Goal: Task Accomplishment & Management: Manage account settings

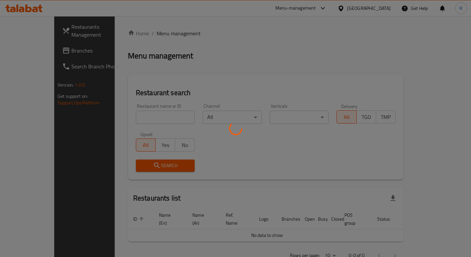
click at [132, 113] on div at bounding box center [235, 128] width 471 height 257
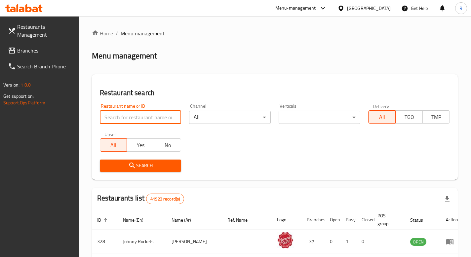
click at [132, 115] on input "search" at bounding box center [141, 117] width 82 height 13
type input "the meat"
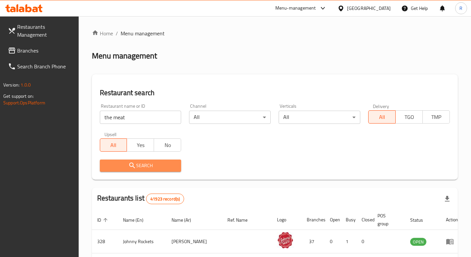
click at [138, 168] on span "Search" at bounding box center [140, 166] width 71 height 8
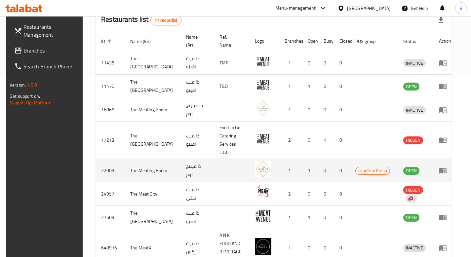
scroll to position [184, 0]
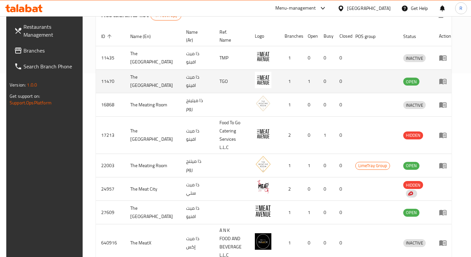
click at [445, 86] on td "enhanced table" at bounding box center [444, 81] width 23 height 23
click at [443, 81] on icon "enhanced table" at bounding box center [442, 82] width 7 height 6
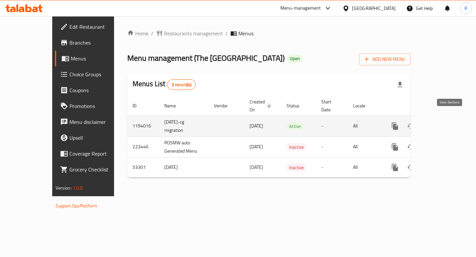
click at [444, 120] on link "enhanced table" at bounding box center [442, 126] width 16 height 16
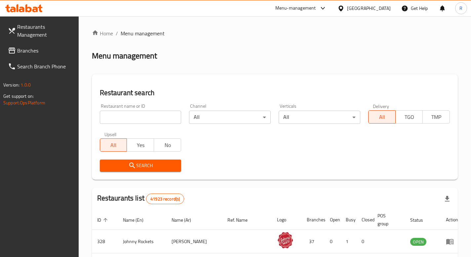
click at [126, 122] on input "search" at bounding box center [141, 117] width 82 height 13
type input "the meat"
click at [127, 169] on button "Search" at bounding box center [141, 166] width 82 height 12
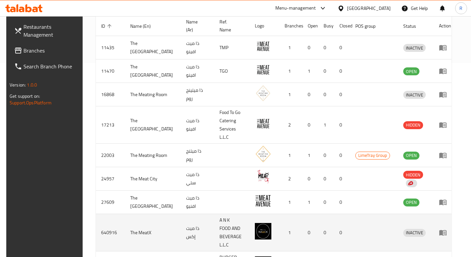
scroll to position [227, 0]
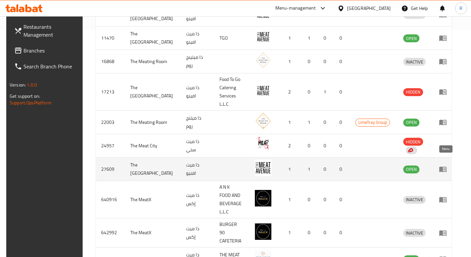
click at [445, 165] on icon "enhanced table" at bounding box center [443, 169] width 8 height 8
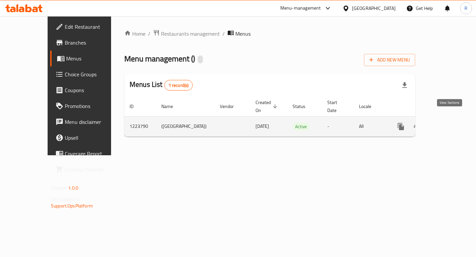
click at [445, 119] on link "enhanced table" at bounding box center [448, 127] width 16 height 16
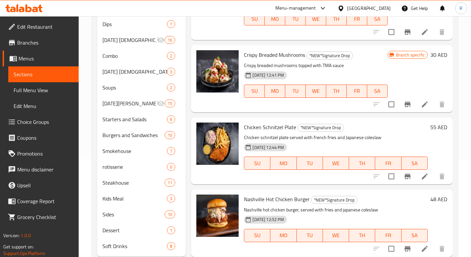
scroll to position [116, 0]
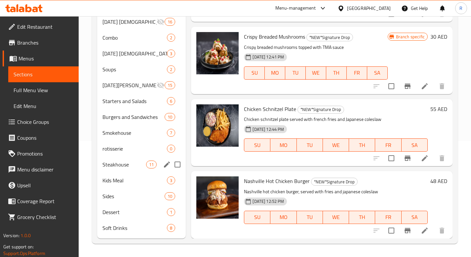
click at [136, 166] on span "Steakhouse" at bounding box center [124, 165] width 44 height 8
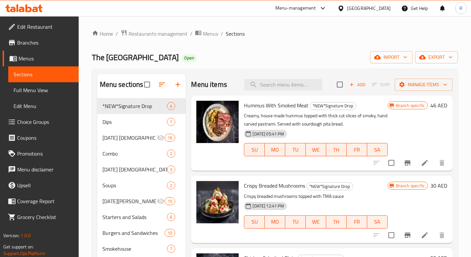
click at [291, 9] on div "Menu-management" at bounding box center [295, 8] width 41 height 8
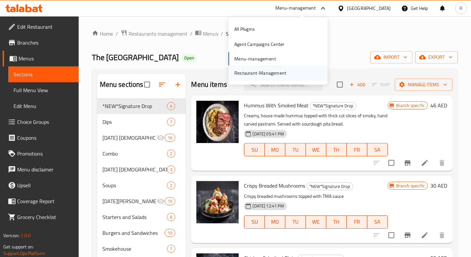
click at [255, 75] on div "Restaurant-Management" at bounding box center [260, 72] width 52 height 7
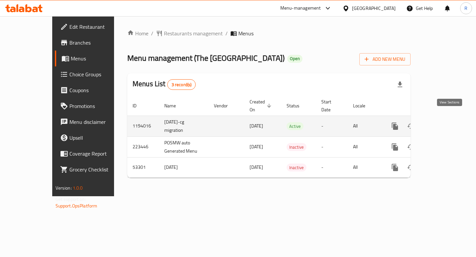
click at [450, 118] on link "enhanced table" at bounding box center [442, 126] width 16 height 16
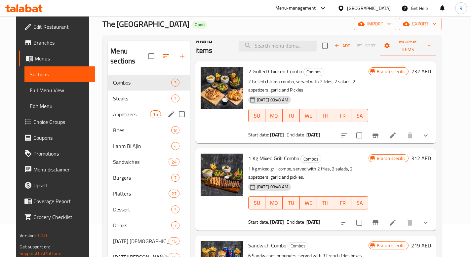
scroll to position [33, 0]
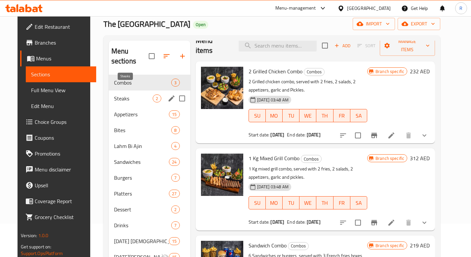
click at [137, 94] on span "Steaks" at bounding box center [133, 98] width 39 height 8
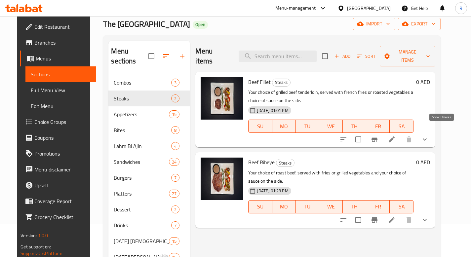
click at [429, 135] on icon "show more" at bounding box center [425, 139] width 8 height 8
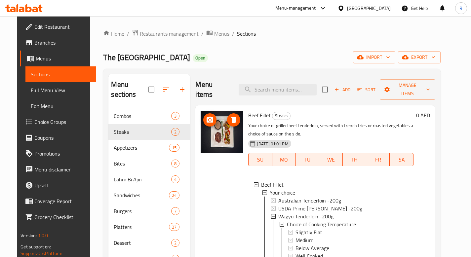
click at [220, 119] on img at bounding box center [222, 132] width 42 height 42
click at [319, 122] on p "Your choice of grilled beef tenderloin, served with french fries or roasted veg…" at bounding box center [330, 130] width 165 height 17
click at [307, 111] on h6 "Beef Fillet Steaks" at bounding box center [330, 115] width 165 height 9
click at [293, 111] on h6 "Beef Fillet Steaks" at bounding box center [330, 115] width 165 height 9
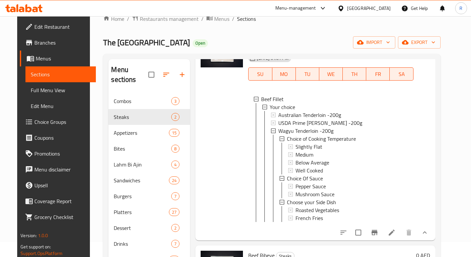
scroll to position [48, 0]
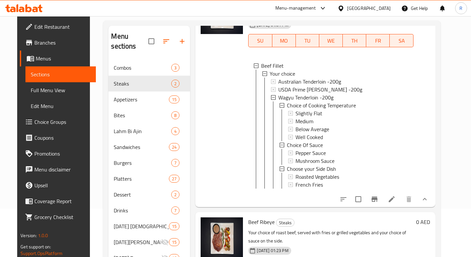
click at [429, 196] on icon "show more" at bounding box center [425, 199] width 8 height 8
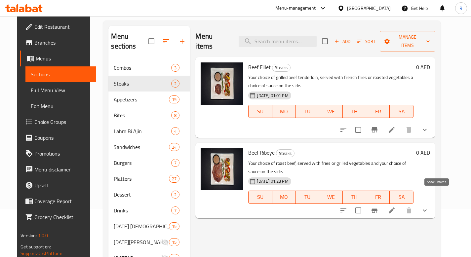
scroll to position [0, 0]
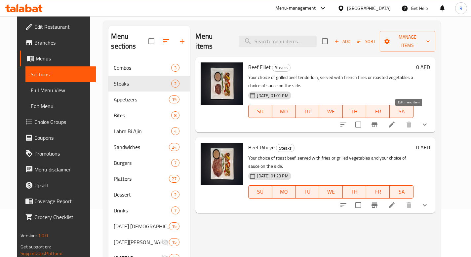
click at [395, 121] on icon at bounding box center [392, 125] width 8 height 8
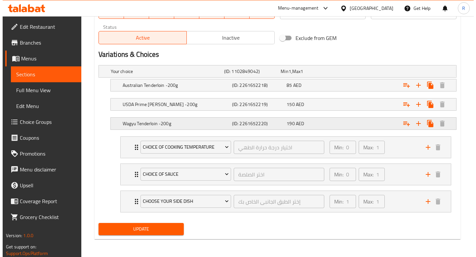
scroll to position [333, 0]
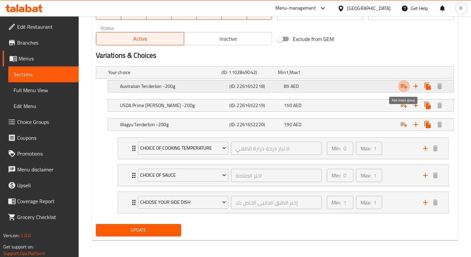
click at [405, 87] on icon "Expand" at bounding box center [403, 86] width 7 height 5
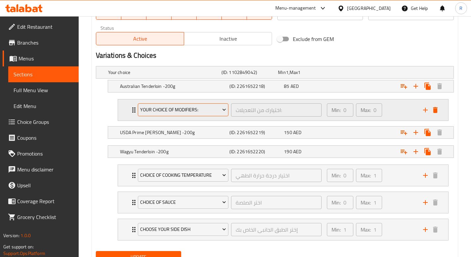
click at [223, 109] on icon "Expand" at bounding box center [224, 109] width 7 height 7
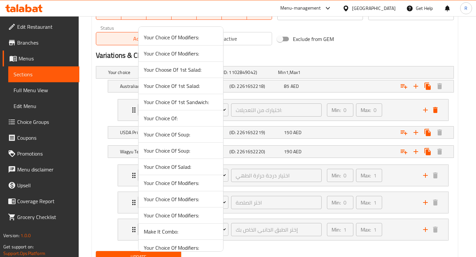
click at [355, 59] on div at bounding box center [238, 128] width 476 height 257
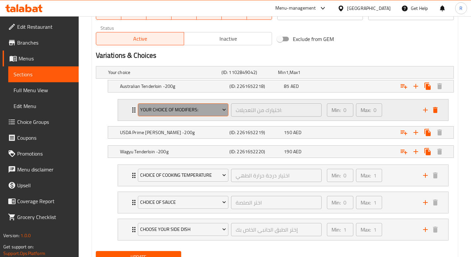
click at [220, 110] on span "Your Choice Of Modifiers:" at bounding box center [183, 110] width 86 height 8
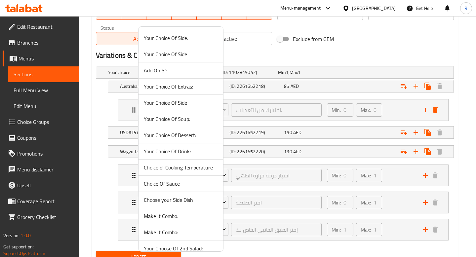
scroll to position [409, 0]
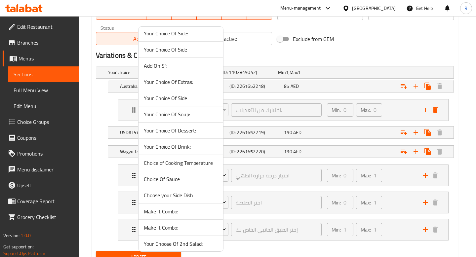
click at [186, 165] on span "Choice of Cooking Temperature" at bounding box center [181, 163] width 74 height 8
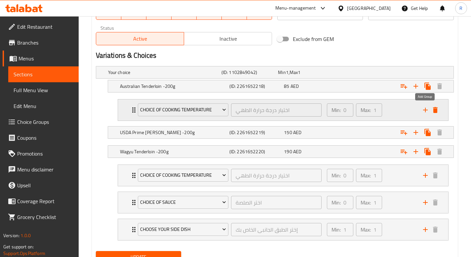
click at [424, 110] on icon "add" at bounding box center [425, 110] width 5 height 5
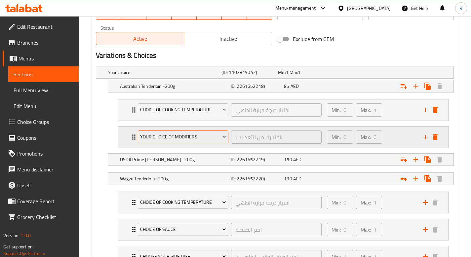
click at [191, 136] on span "Your Choice Of Modifiers:" at bounding box center [183, 137] width 86 height 8
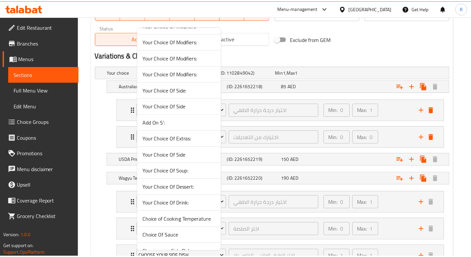
scroll to position [400, 0]
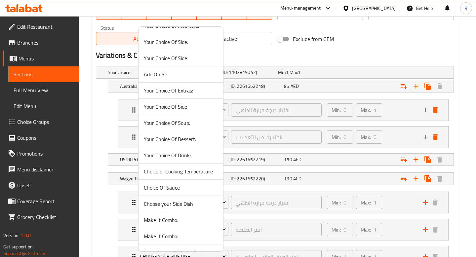
click at [185, 191] on span "Choice Of Sauce" at bounding box center [181, 188] width 74 height 8
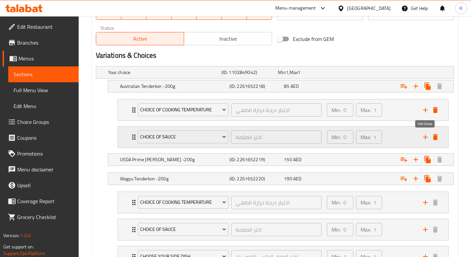
click at [421, 136] on icon "add" at bounding box center [425, 137] width 8 height 8
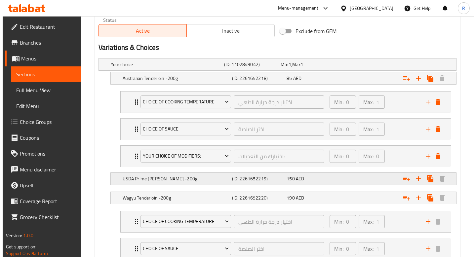
scroll to position [383, 0]
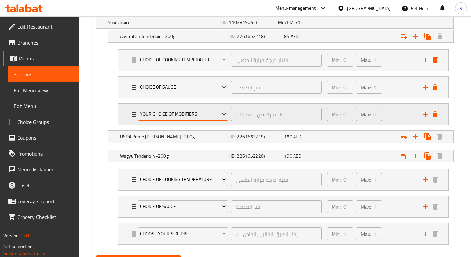
click at [201, 119] on button "Your Choice Of Modifiers:" at bounding box center [183, 114] width 91 height 13
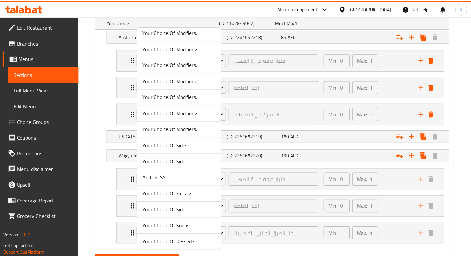
scroll to position [381, 0]
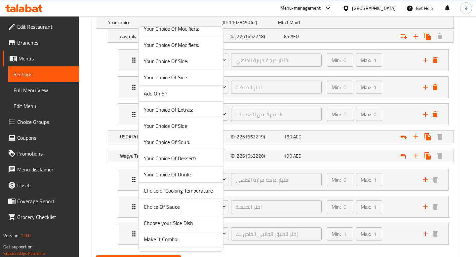
click at [177, 226] on span "Choose your Side Dish" at bounding box center [181, 223] width 74 height 8
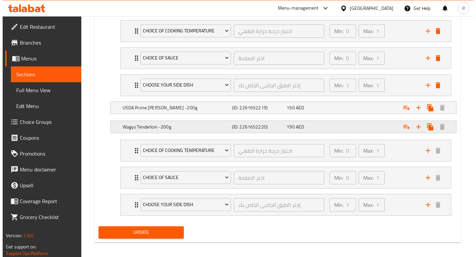
scroll to position [407, 0]
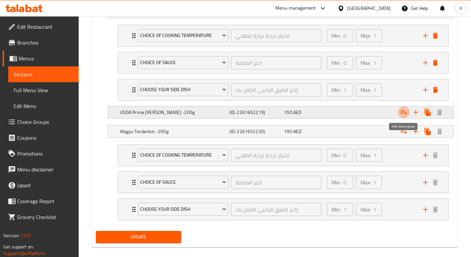
click at [405, 112] on icon "Expand" at bounding box center [404, 112] width 8 height 8
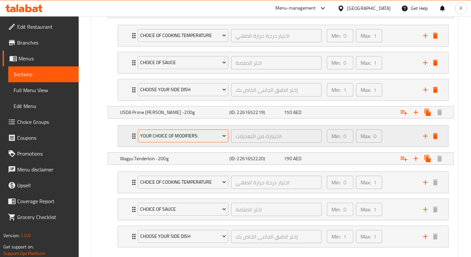
click at [221, 138] on icon "Expand" at bounding box center [224, 135] width 7 height 7
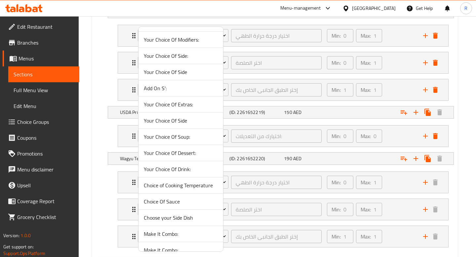
scroll to position [389, 0]
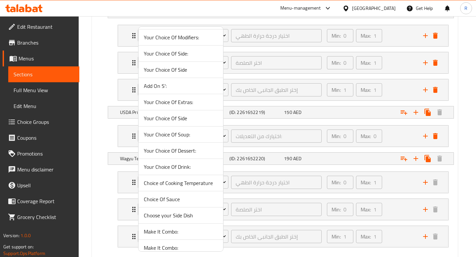
click at [194, 181] on span "Choice of Cooking Temperature" at bounding box center [181, 183] width 74 height 8
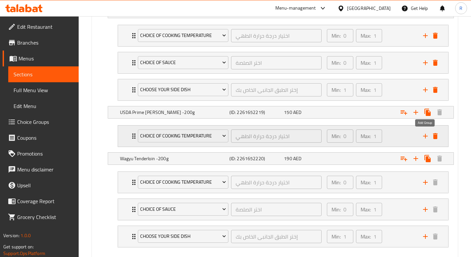
click at [423, 137] on icon "add" at bounding box center [425, 136] width 8 height 8
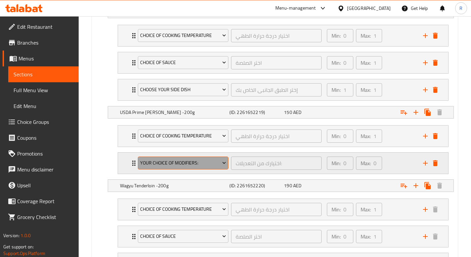
click at [202, 162] on span "Your Choice Of Modifiers:" at bounding box center [183, 163] width 86 height 8
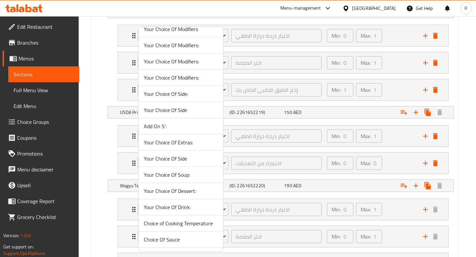
scroll to position [356, 0]
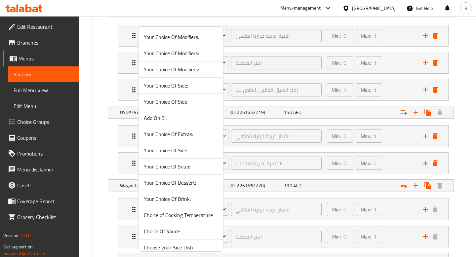
click at [181, 231] on span "Choice Of Sauce" at bounding box center [181, 231] width 74 height 8
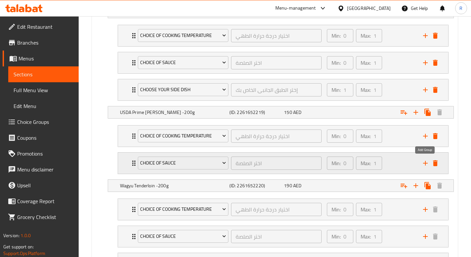
click at [425, 163] on icon "add" at bounding box center [425, 163] width 5 height 5
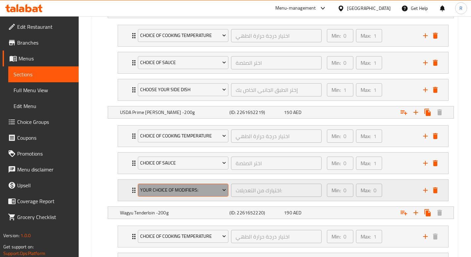
click at [215, 192] on span "Your Choice Of Modifiers:" at bounding box center [183, 190] width 86 height 8
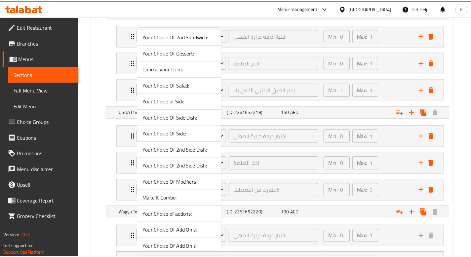
scroll to position [649, 0]
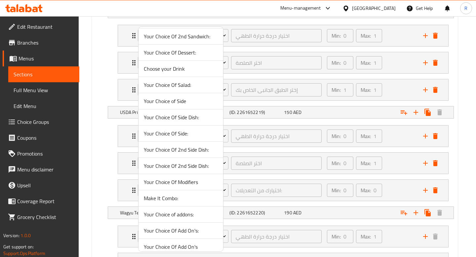
click at [181, 119] on span "Your Choice Of Side Dish:" at bounding box center [181, 117] width 74 height 8
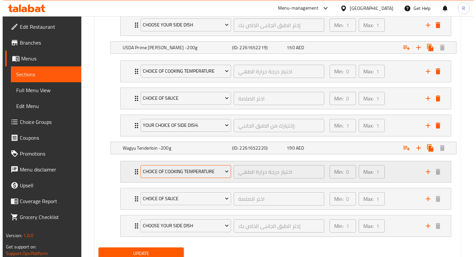
scroll to position [497, 0]
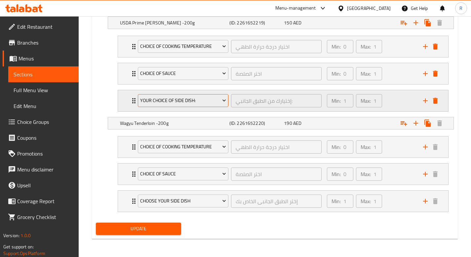
click at [209, 99] on span "Your Choice Of Side Dish:" at bounding box center [183, 100] width 86 height 8
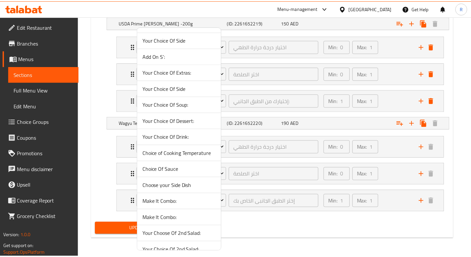
scroll to position [454, 0]
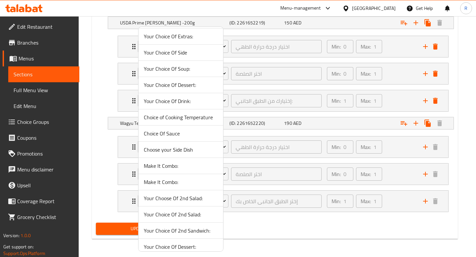
click at [180, 147] on span "Choose your Side Dish" at bounding box center [181, 150] width 74 height 8
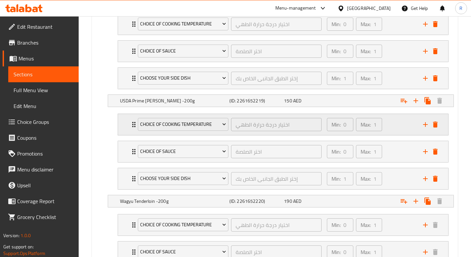
scroll to position [497, 0]
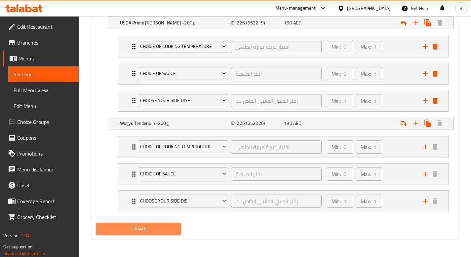
click at [145, 231] on span "Update" at bounding box center [138, 229] width 75 height 8
click at [128, 232] on span "Update" at bounding box center [138, 229] width 75 height 8
click at [145, 225] on span "Update" at bounding box center [138, 229] width 75 height 8
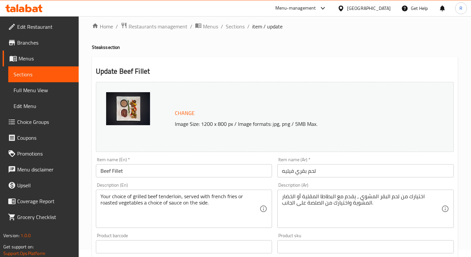
scroll to position [0, 0]
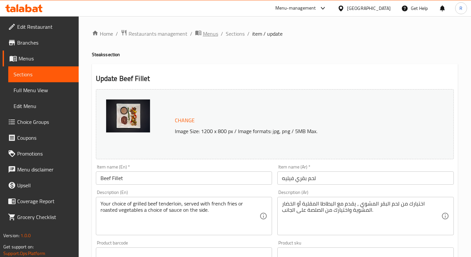
click at [208, 33] on span "Menus" at bounding box center [210, 34] width 15 height 8
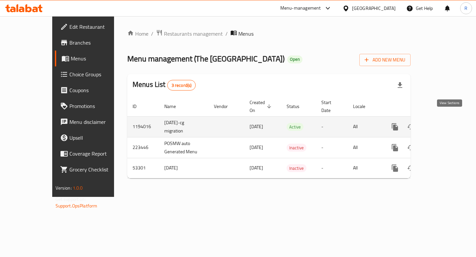
click at [446, 123] on icon "enhanced table" at bounding box center [442, 127] width 8 height 8
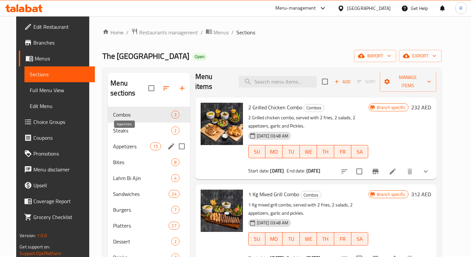
scroll to position [10, 0]
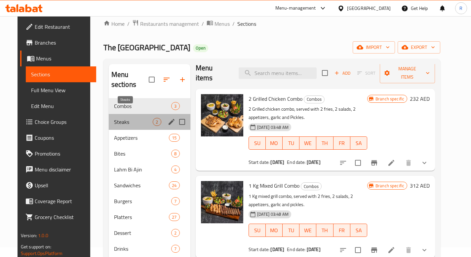
click at [129, 118] on span "Steaks" at bounding box center [133, 122] width 39 height 8
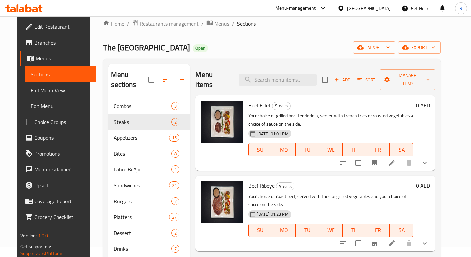
click at [397, 196] on p "Your choice of roast beef, served with fries or grilled vegetables and your cho…" at bounding box center [330, 200] width 165 height 17
click at [394, 241] on icon at bounding box center [392, 244] width 6 height 6
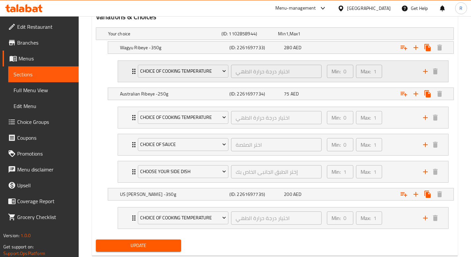
scroll to position [339, 0]
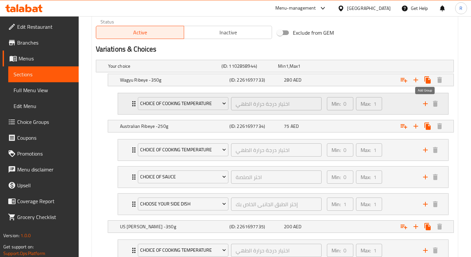
click at [424, 104] on icon "add" at bounding box center [425, 104] width 8 height 8
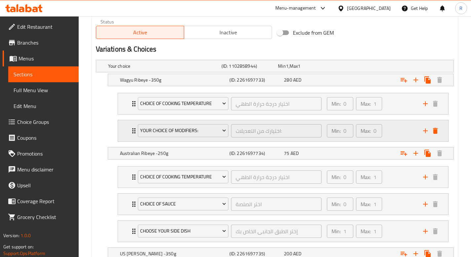
click at [438, 129] on icon "delete" at bounding box center [435, 131] width 8 height 8
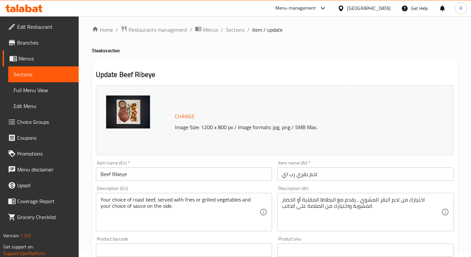
scroll to position [0, 0]
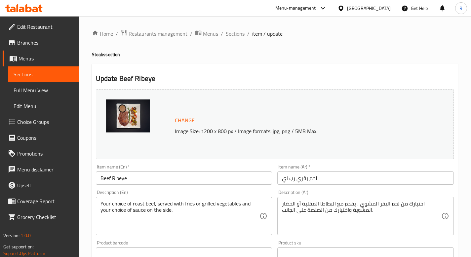
click at [301, 7] on div "Menu-management" at bounding box center [295, 8] width 41 height 8
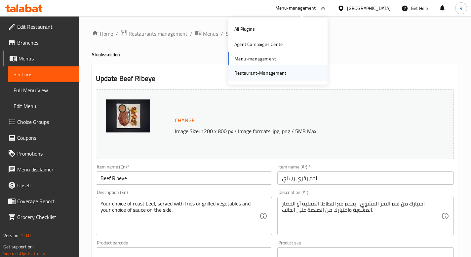
click at [258, 67] on div "Restaurant-Management" at bounding box center [260, 72] width 62 height 15
